Goal: Task Accomplishment & Management: Use online tool/utility

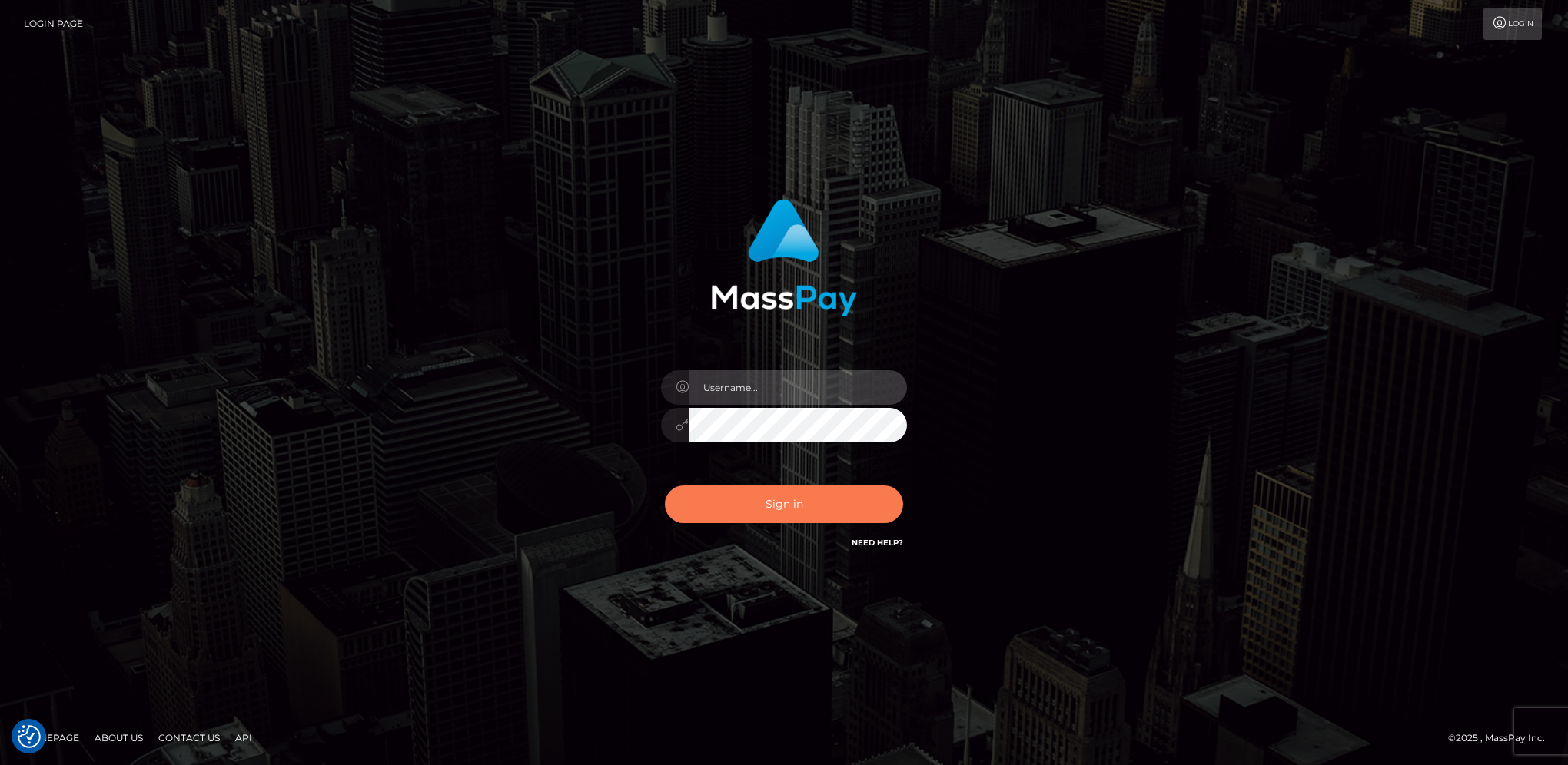
type input "hengland"
click at [813, 497] on button "Sign in" at bounding box center [784, 504] width 239 height 37
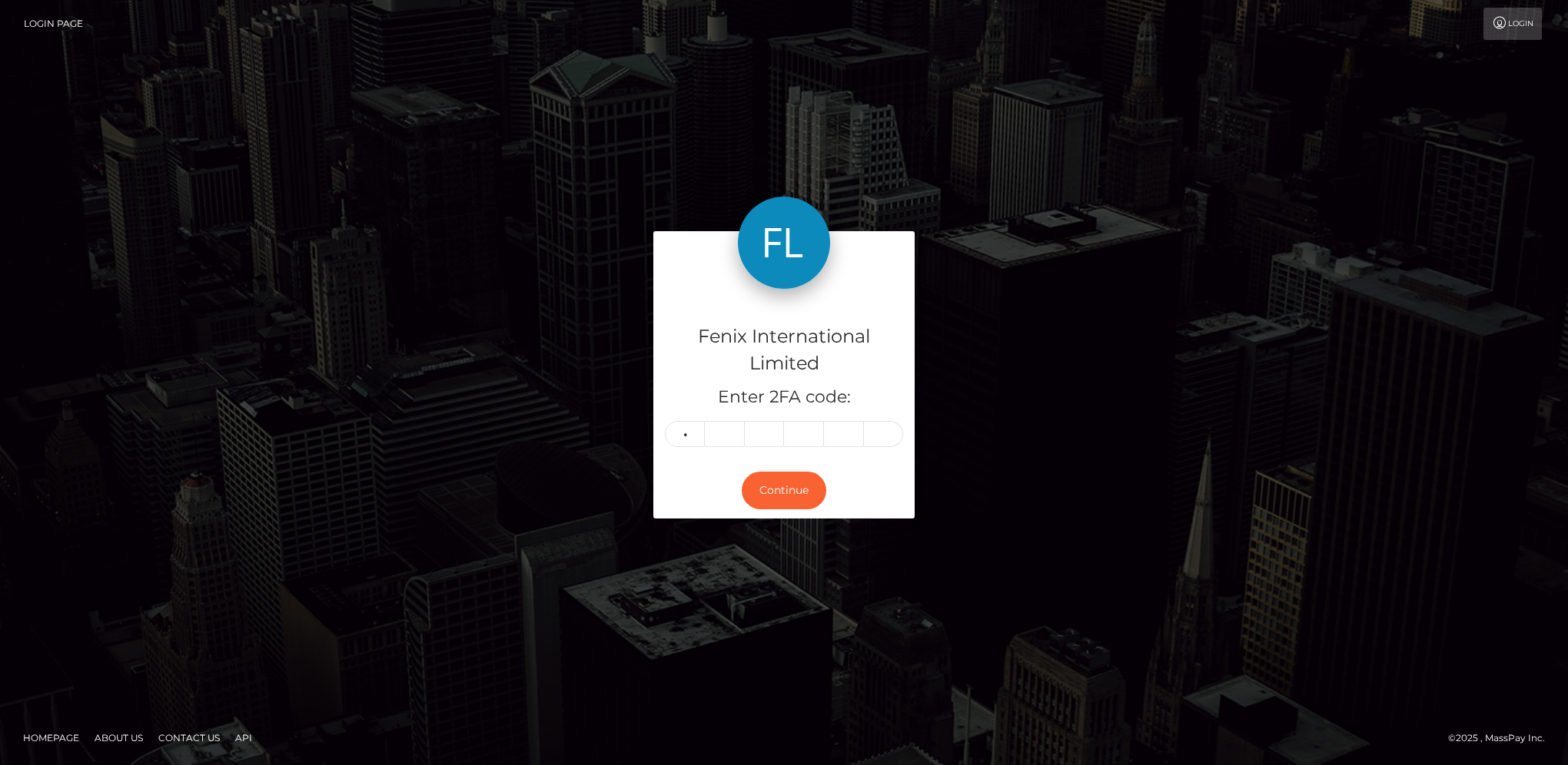
type input "5"
type input "1"
type input "0"
type input "7"
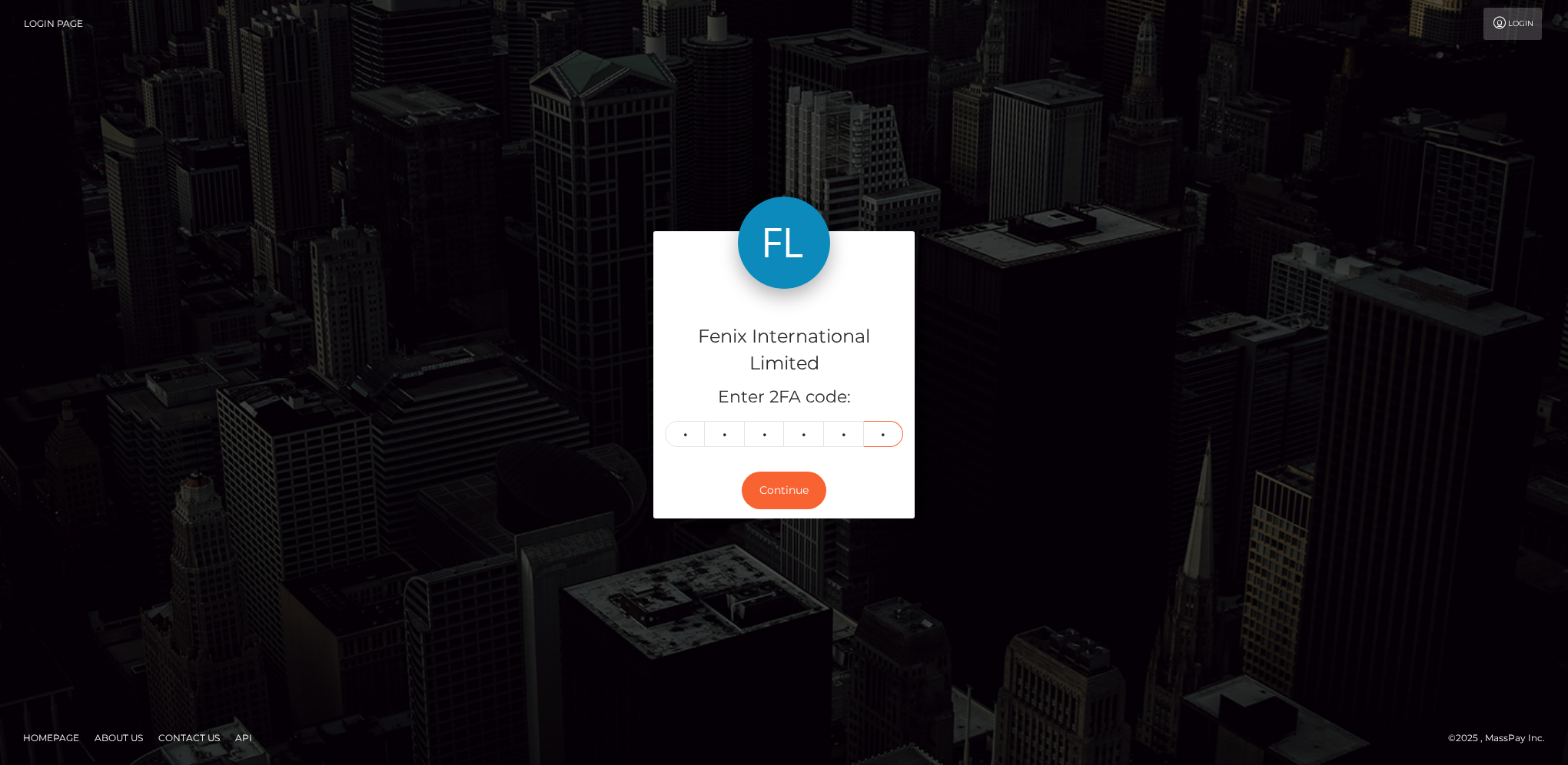
type input "3"
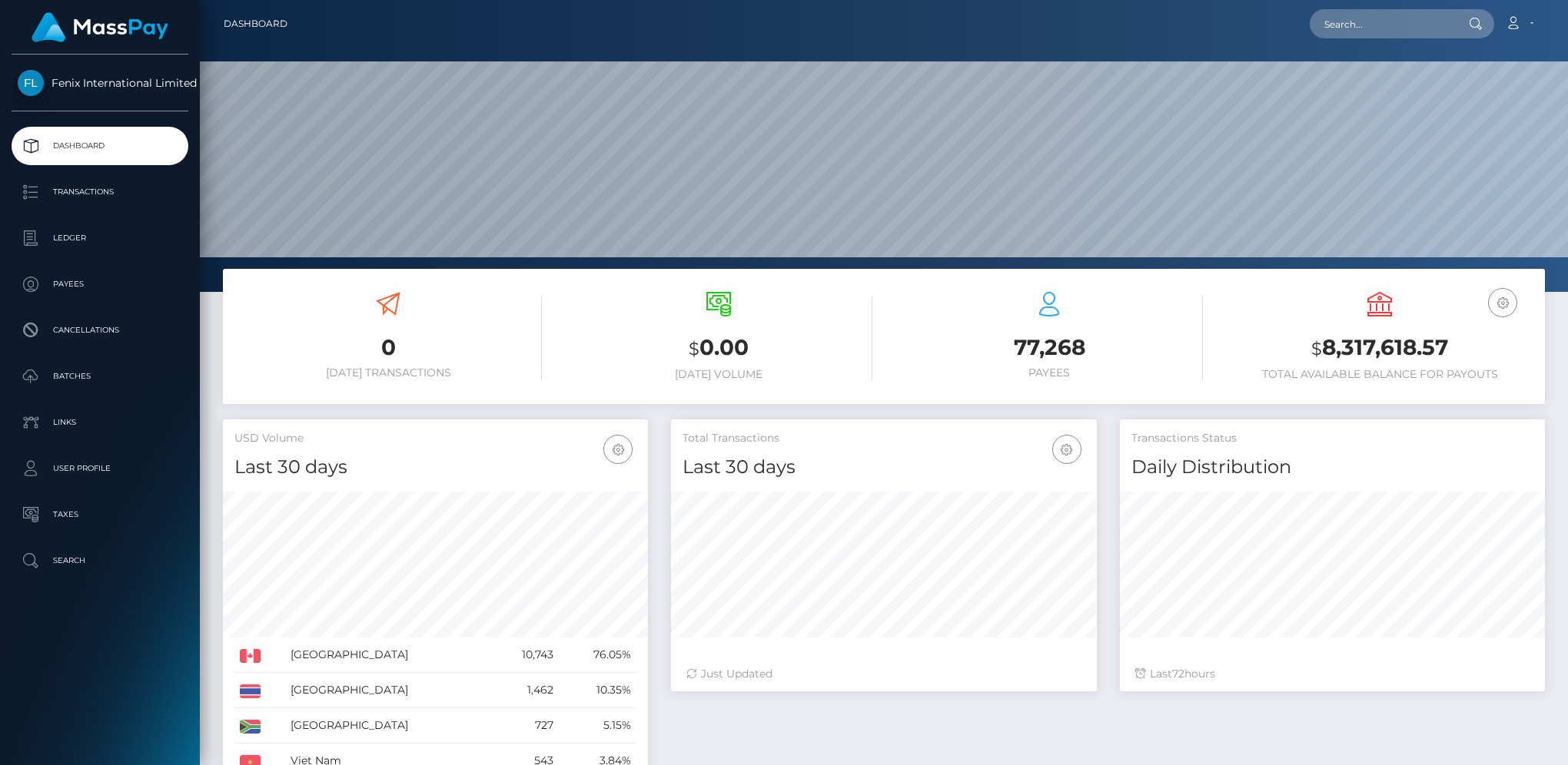
scroll to position [272, 425]
click at [100, 366] on p "Batches" at bounding box center [100, 377] width 164 height 23
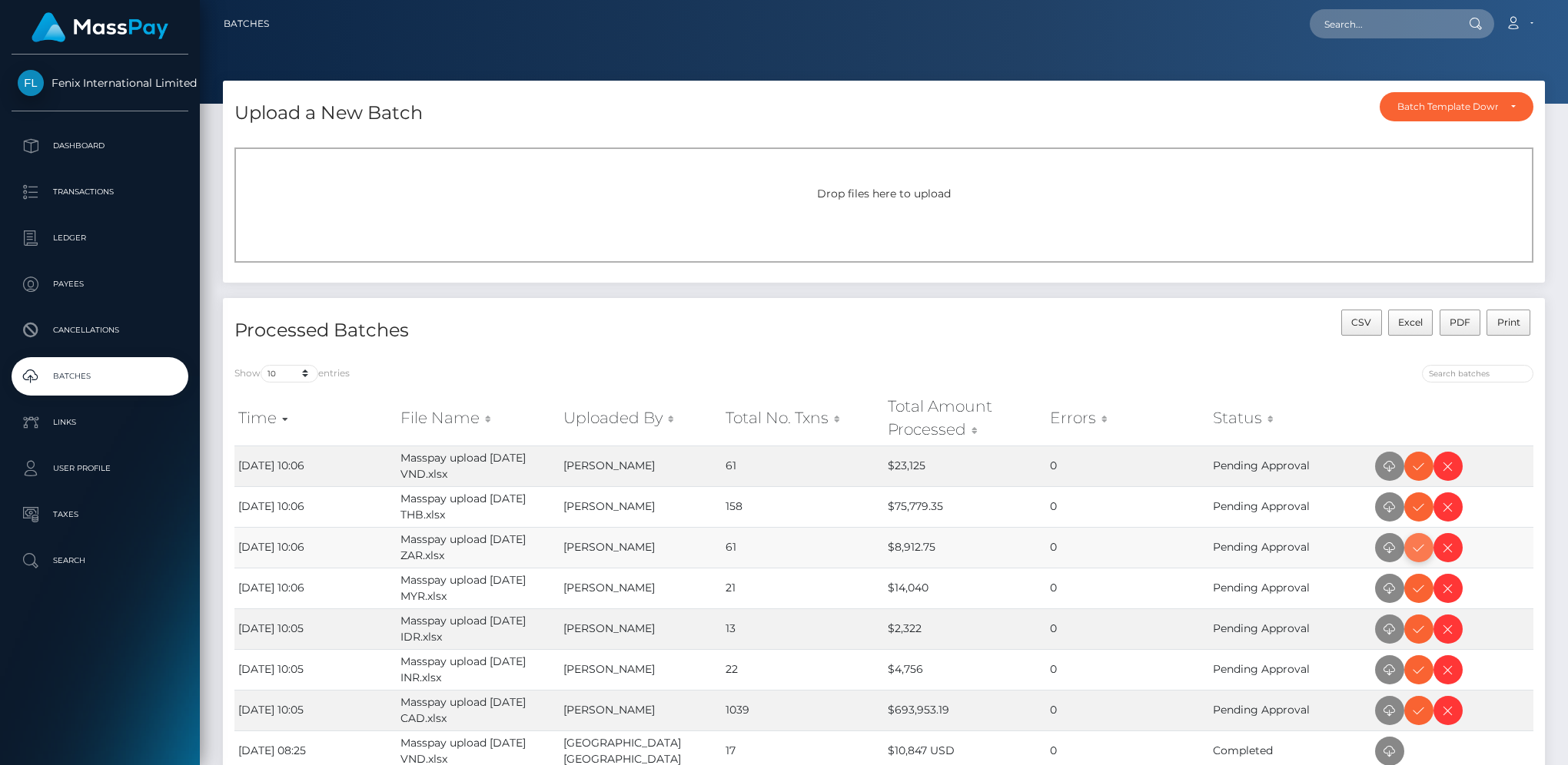
click at [1410, 551] on icon at bounding box center [1418, 548] width 18 height 19
drag, startPoint x: 1415, startPoint y: 467, endPoint x: 1537, endPoint y: 438, distance: 125.4
click at [1415, 467] on icon at bounding box center [1418, 466] width 18 height 19
click at [1418, 514] on icon at bounding box center [1418, 507] width 18 height 19
drag, startPoint x: 1419, startPoint y: 589, endPoint x: 1454, endPoint y: 581, distance: 35.9
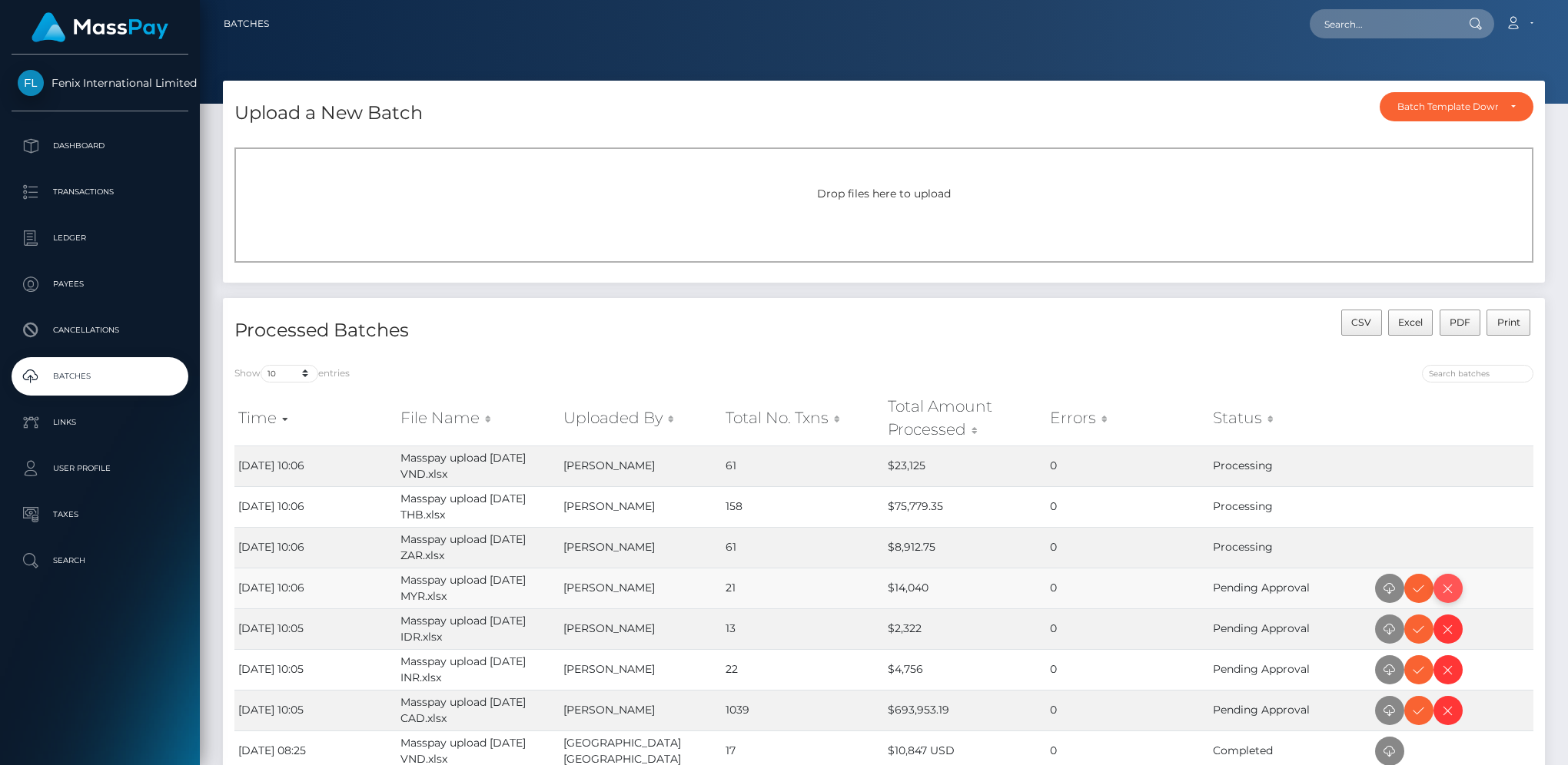
click at [1419, 589] on icon at bounding box center [1418, 589] width 18 height 19
click at [1430, 669] on span at bounding box center [1418, 670] width 30 height 30
click at [1419, 636] on icon at bounding box center [1418, 630] width 18 height 19
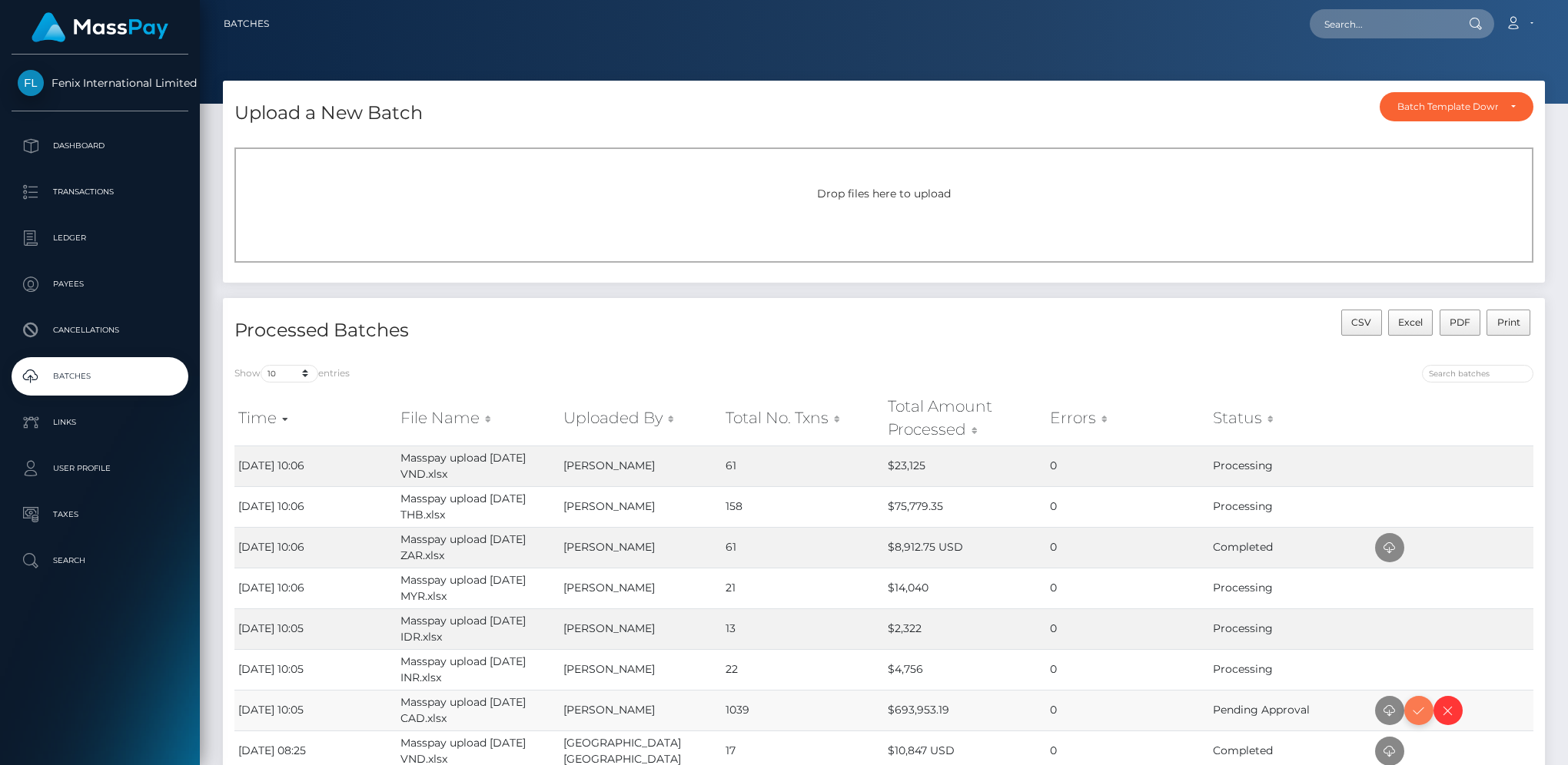
click at [1419, 711] on icon at bounding box center [1418, 711] width 18 height 19
